Goal: Task Accomplishment & Management: Use online tool/utility

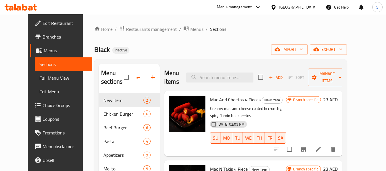
click at [300, 8] on div "[GEOGRAPHIC_DATA]" at bounding box center [298, 7] width 38 height 6
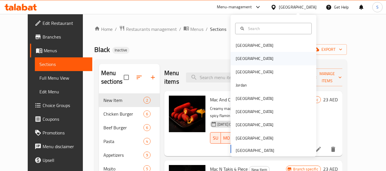
click at [245, 58] on div "[GEOGRAPHIC_DATA]" at bounding box center [254, 58] width 47 height 13
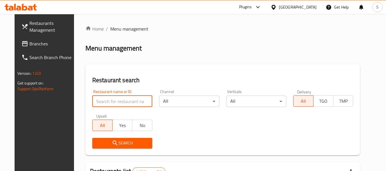
click at [115, 104] on input "search" at bounding box center [122, 101] width 60 height 11
paste input "693038"
type input "693038"
click button "Search" at bounding box center [122, 143] width 60 height 11
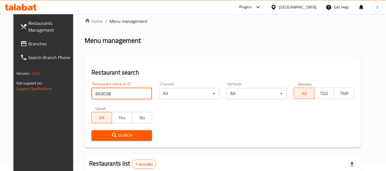
scroll to position [77, 0]
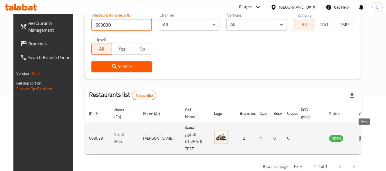
click at [363, 137] on icon "enhanced table" at bounding box center [364, 138] width 2 height 2
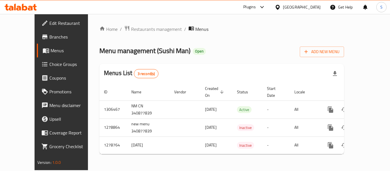
click at [49, 35] on span "Branches" at bounding box center [72, 36] width 46 height 7
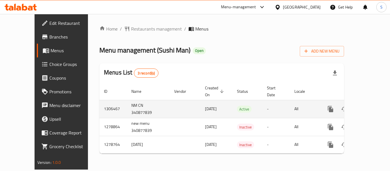
click at [370, 106] on icon "enhanced table" at bounding box center [372, 109] width 7 height 7
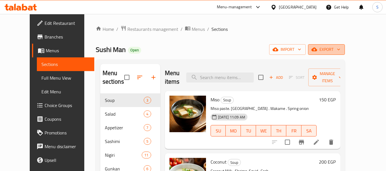
click at [340, 47] on span "export" at bounding box center [327, 49] width 28 height 7
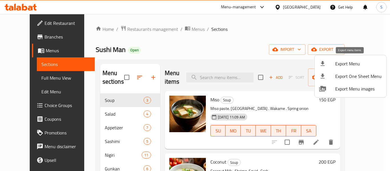
click at [349, 61] on span "Export Menu" at bounding box center [358, 63] width 47 height 7
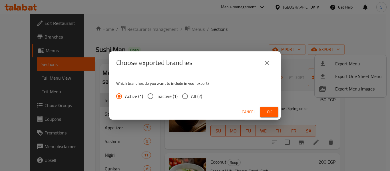
click at [194, 95] on span "All (2)" at bounding box center [196, 96] width 11 height 7
click at [191, 95] on input "All (2)" at bounding box center [185, 96] width 12 height 12
radio input "true"
click at [274, 110] on span "Ok" at bounding box center [269, 112] width 9 height 7
